Goal: Task Accomplishment & Management: Use online tool/utility

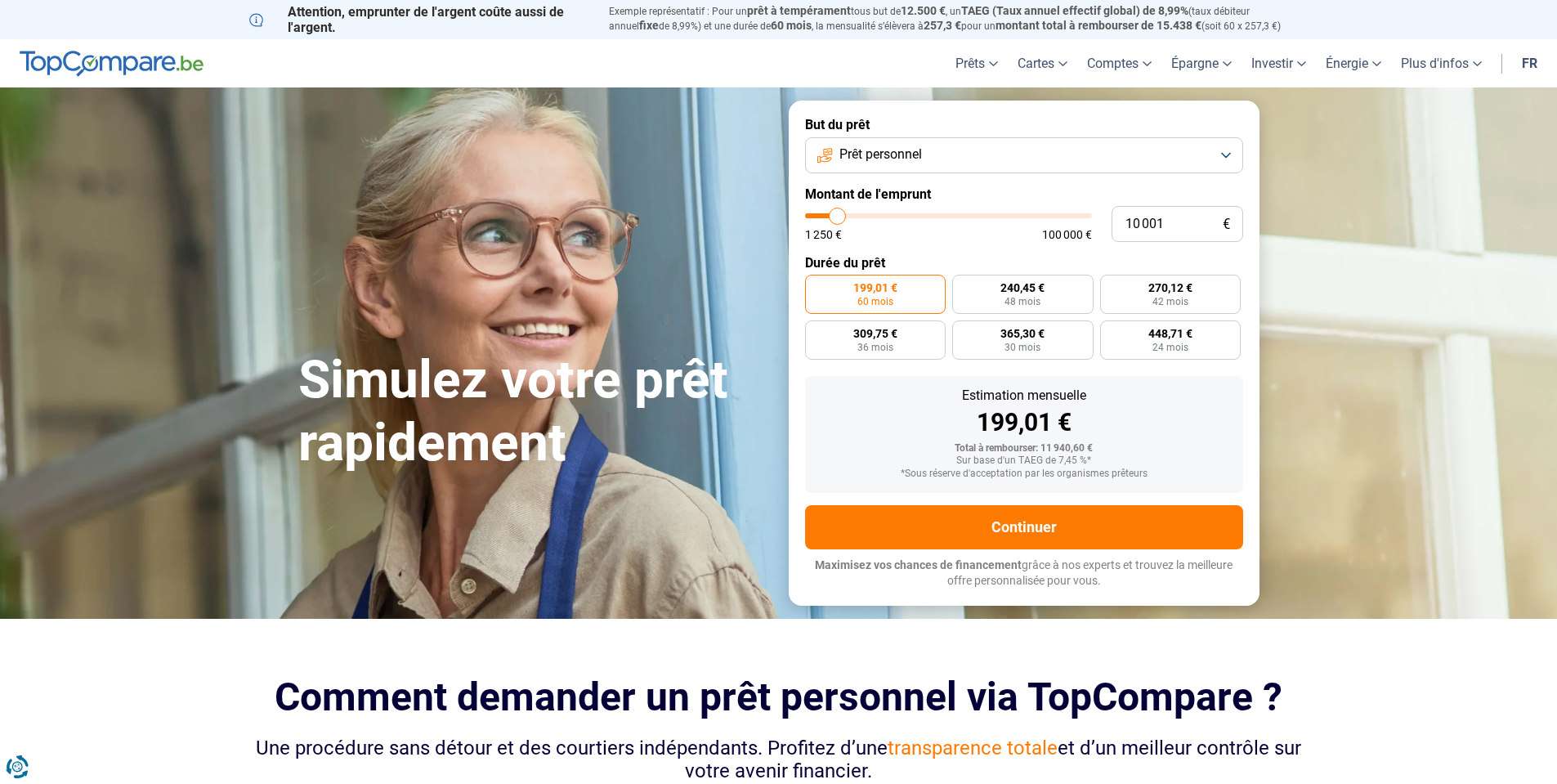
click at [894, 158] on span "Prêt personnel" at bounding box center [881, 154] width 83 height 18
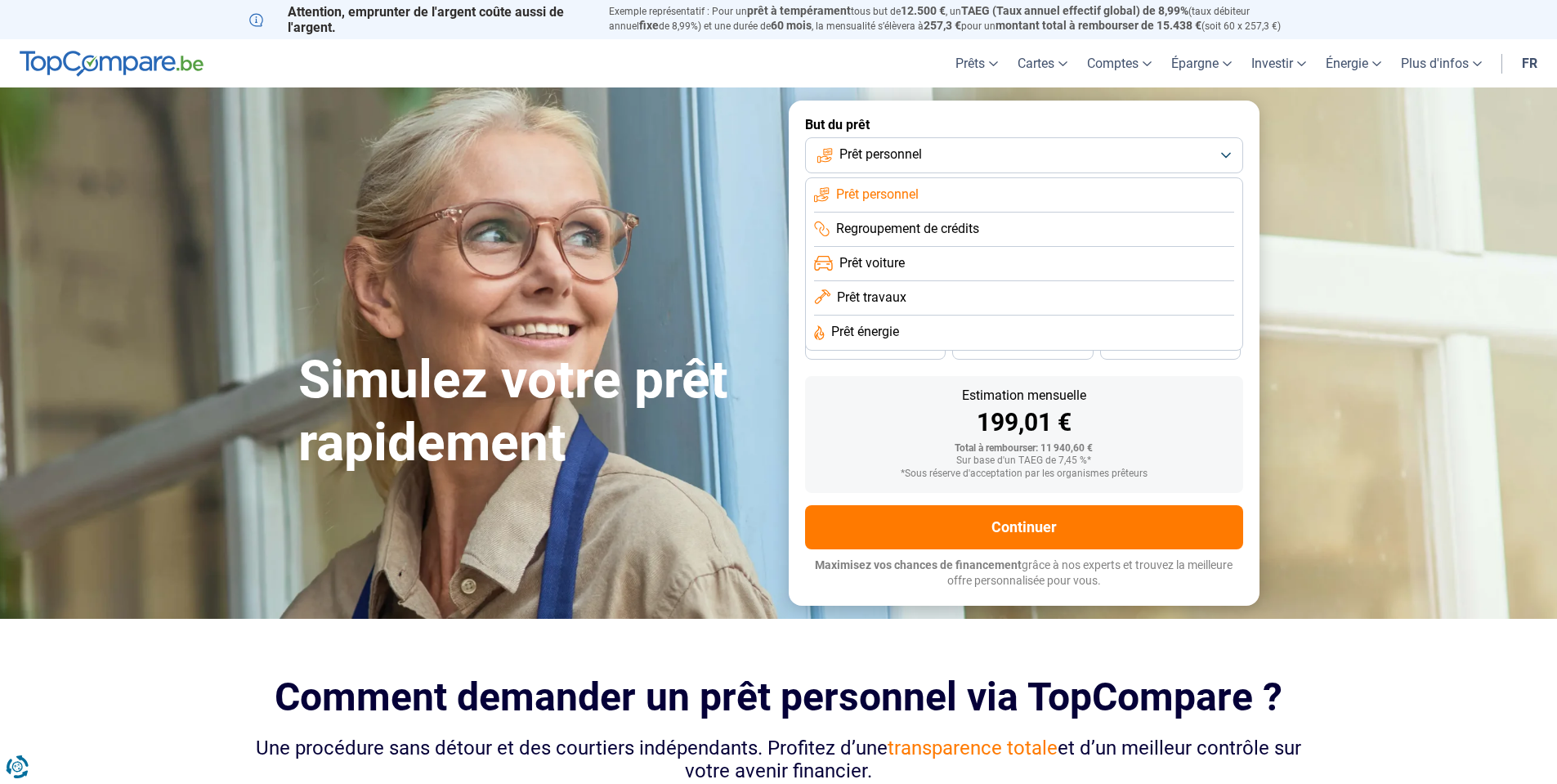
click at [894, 158] on span "Prêt personnel" at bounding box center [881, 154] width 83 height 18
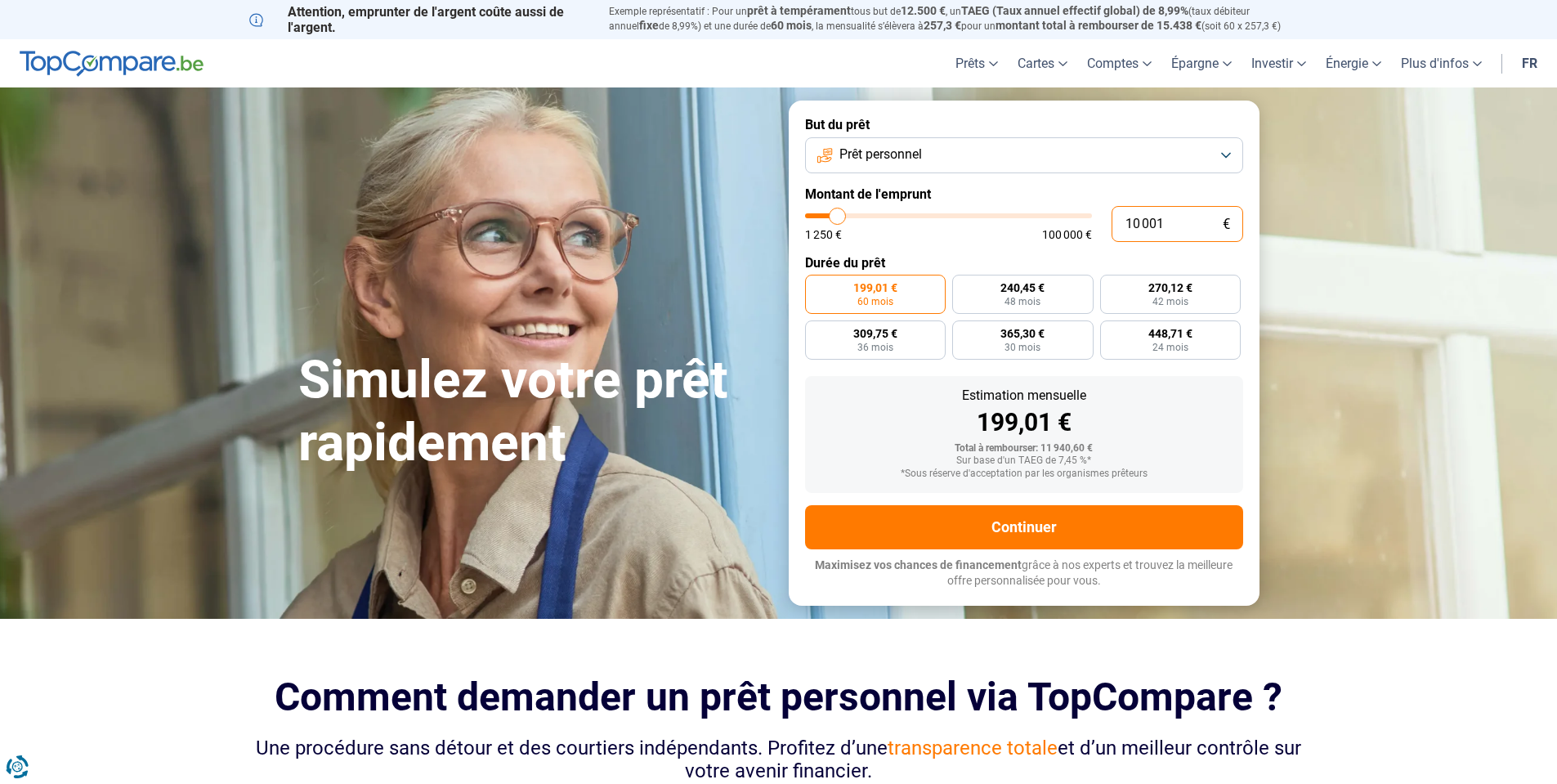
drag, startPoint x: 1189, startPoint y: 214, endPoint x: 965, endPoint y: 190, distance: 225.3
click at [969, 191] on form "But du prêt Prêt personnel Montant de l'emprunt 10 001 € 1 250 € 100 000 € Duré…" at bounding box center [1025, 352] width 470 height 504
type input "7"
type input "1250"
type input "77"
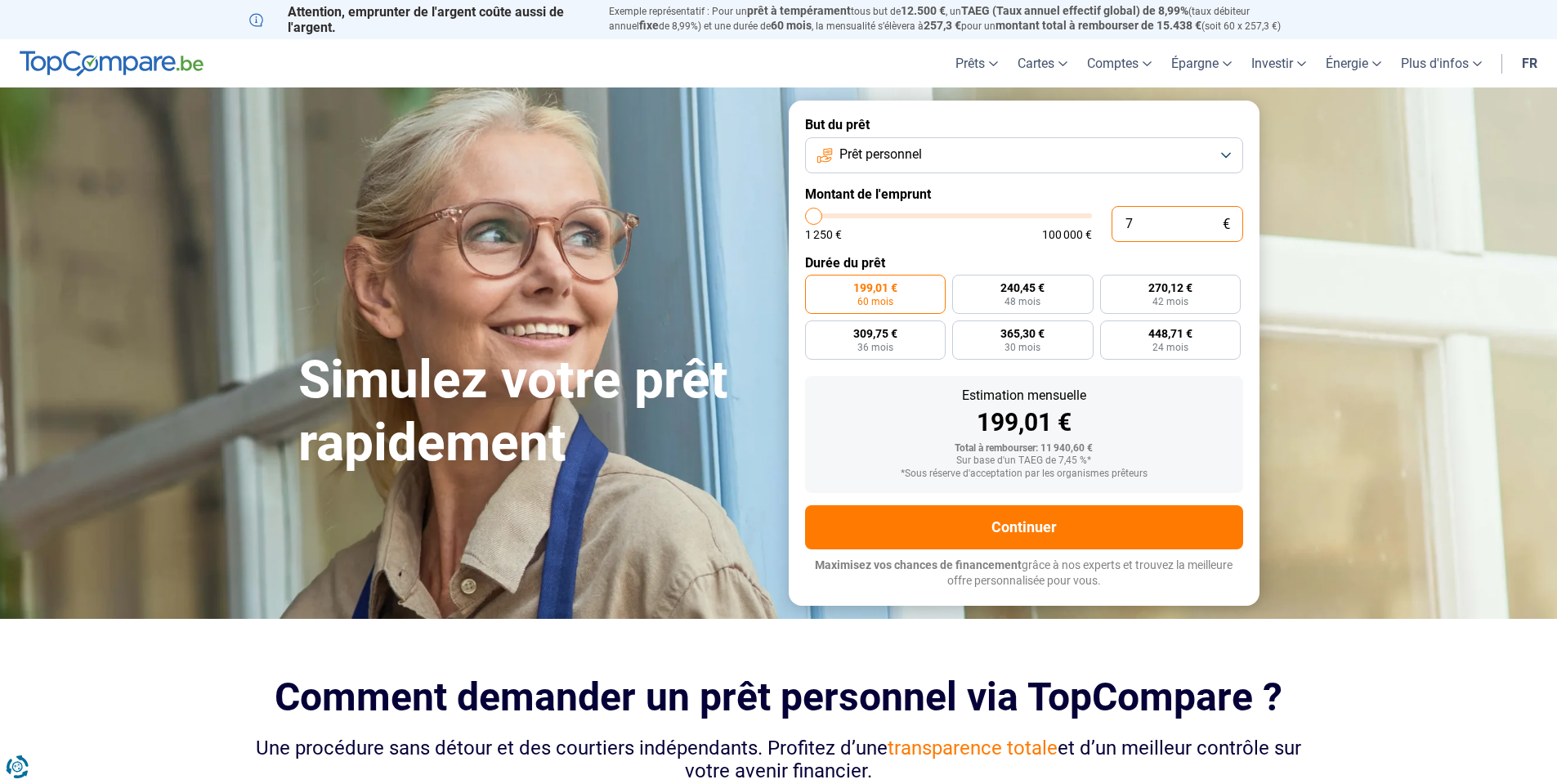
type input "1250"
type input "779"
type input "1250"
type input "7 790"
type input "7750"
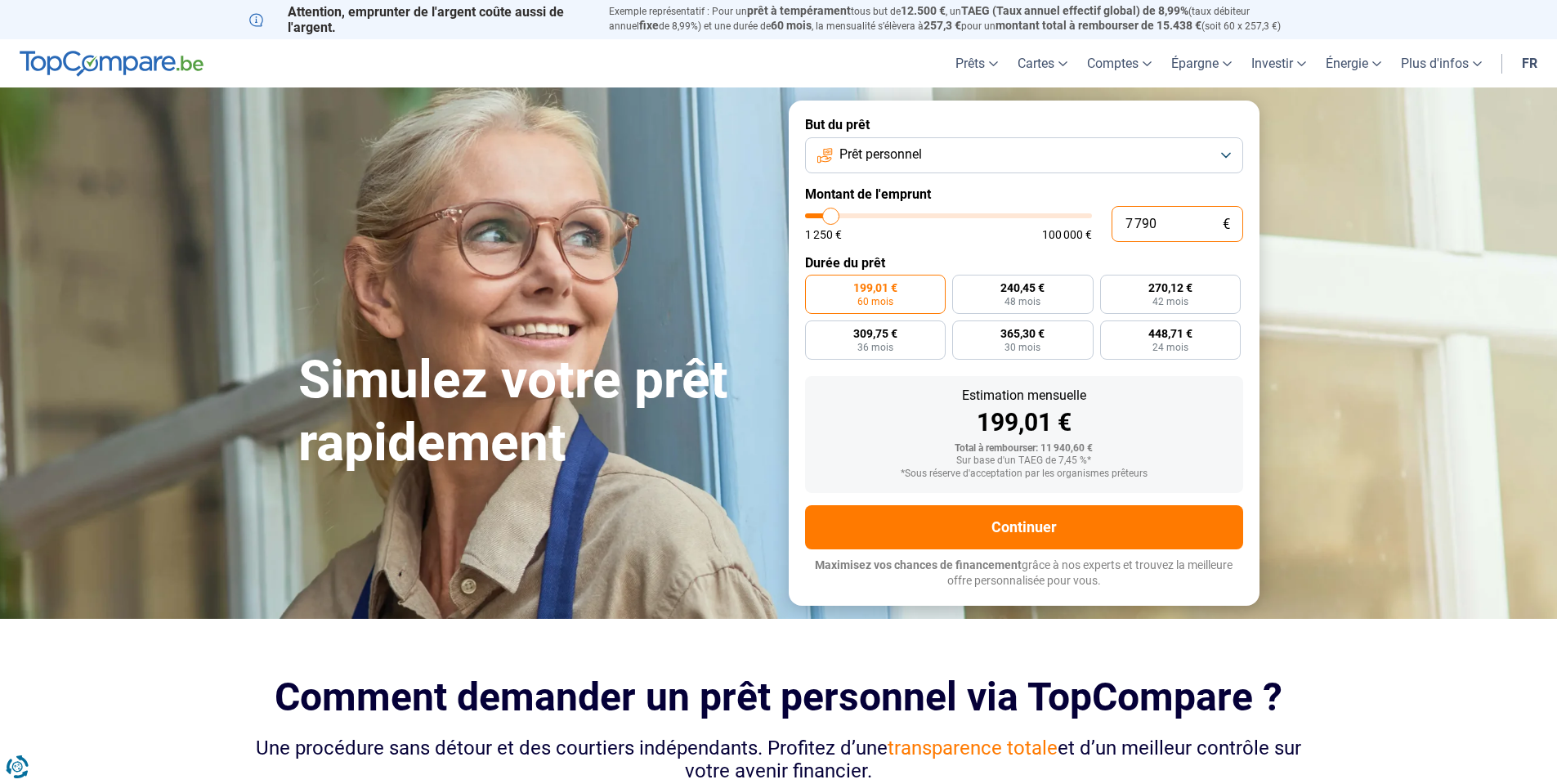
radio input "true"
type input "7 790"
click at [1340, 193] on section "Simulez votre prêt rapidement Simulez votre prêt rapidement But du prêt Prêt pe…" at bounding box center [778, 352] width 1557 height 530
